Goal: Transaction & Acquisition: Purchase product/service

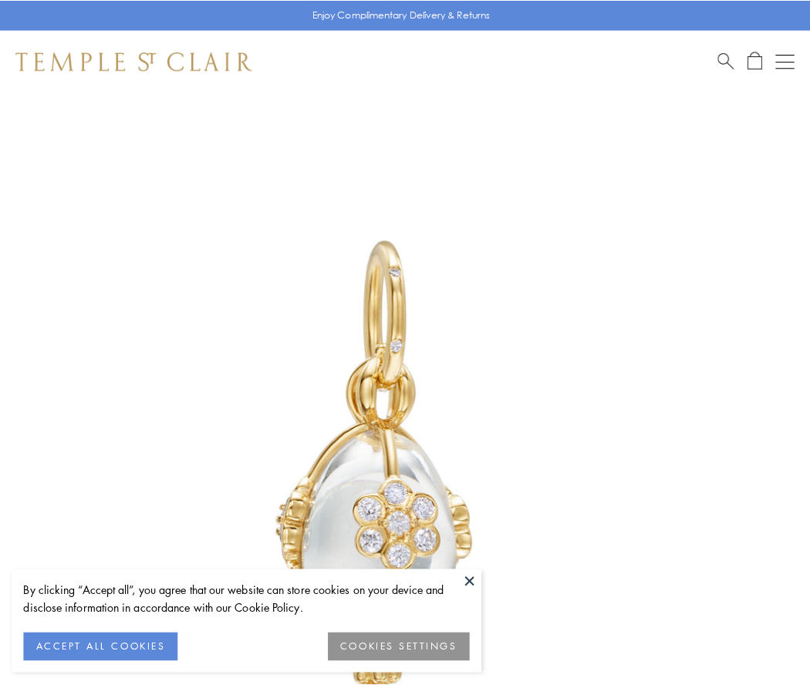
scroll to position [26, 0]
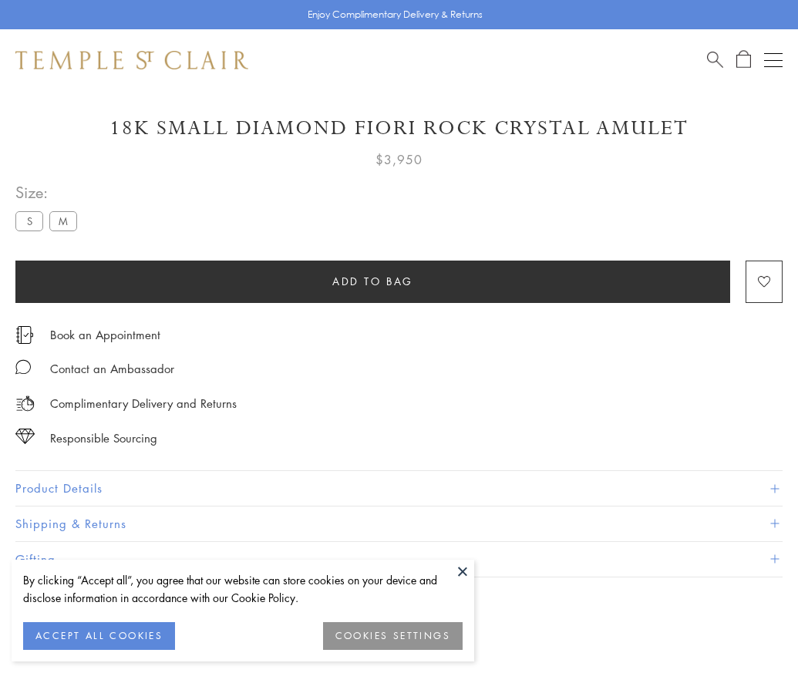
click at [373, 281] on span "Add to bag" at bounding box center [372, 281] width 81 height 17
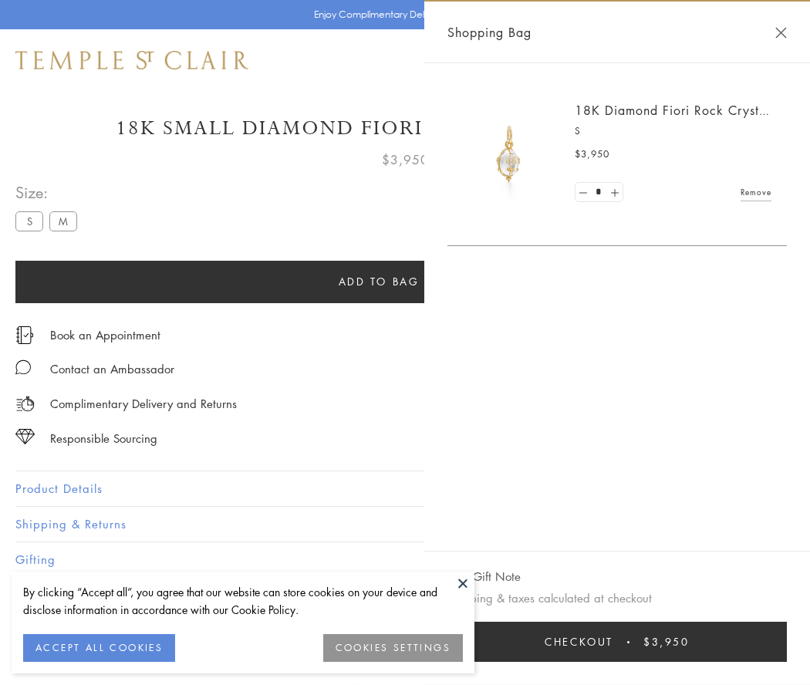
click at [618, 642] on button "Checkout $3,950" at bounding box center [616, 642] width 339 height 40
